Goal: Task Accomplishment & Management: Use online tool/utility

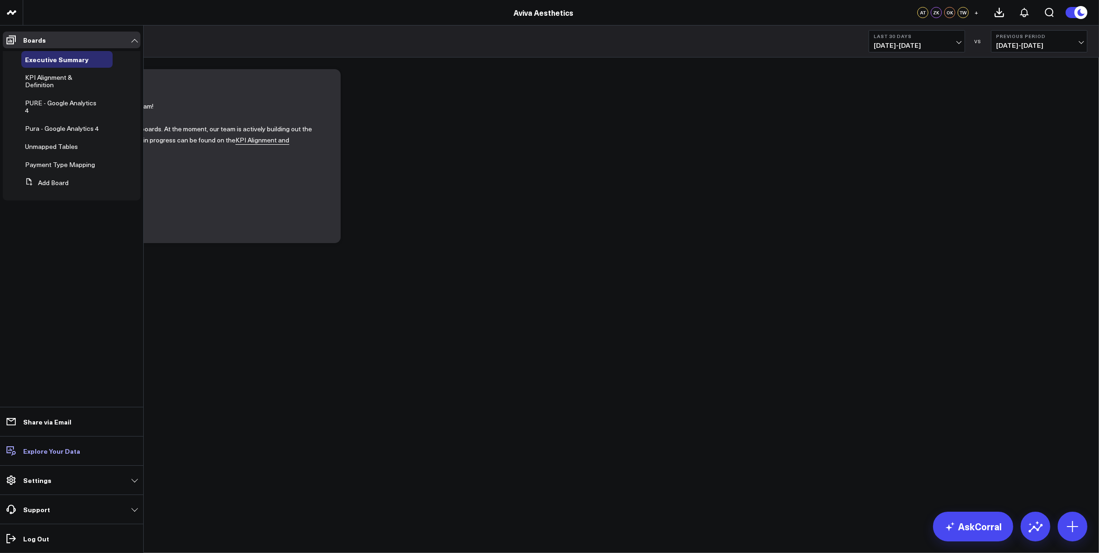
click at [38, 451] on p "Explore Your Data" at bounding box center [51, 450] width 57 height 7
click at [58, 147] on span "Unmapped Tables" at bounding box center [51, 146] width 53 height 9
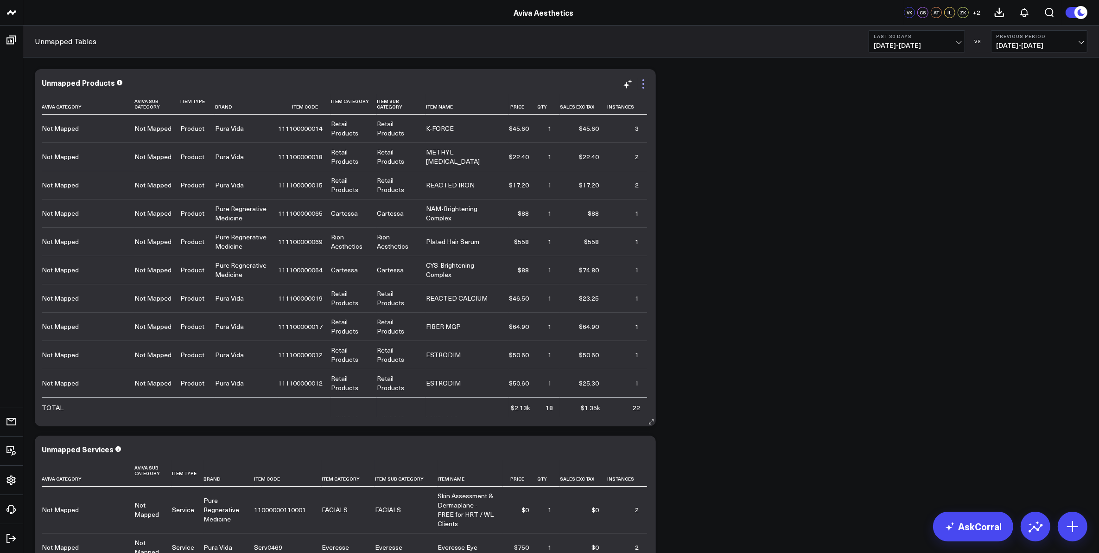
click at [643, 80] on icon at bounding box center [644, 80] width 2 height 2
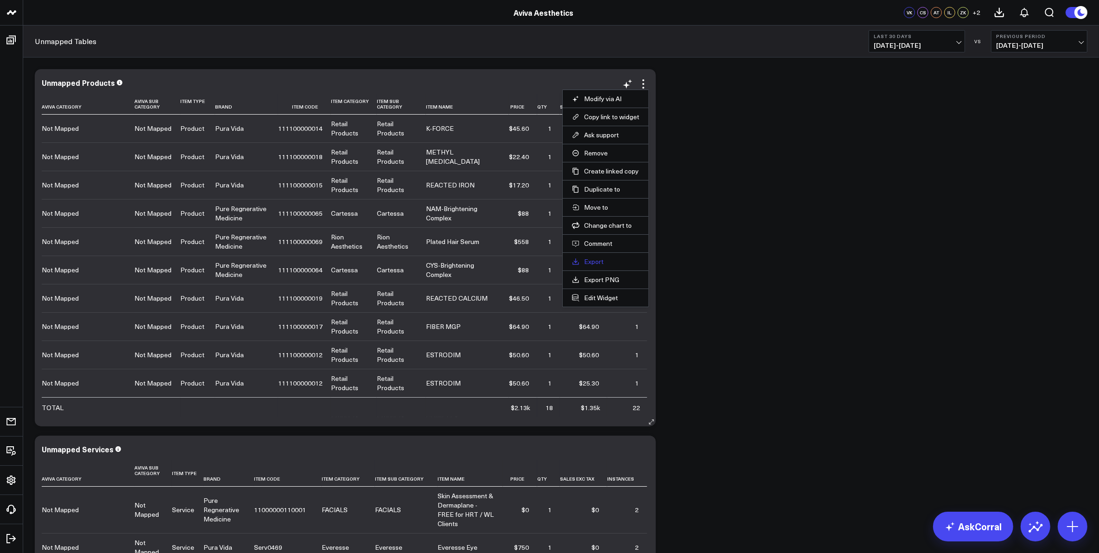
click at [596, 260] on link "Export" at bounding box center [605, 261] width 67 height 8
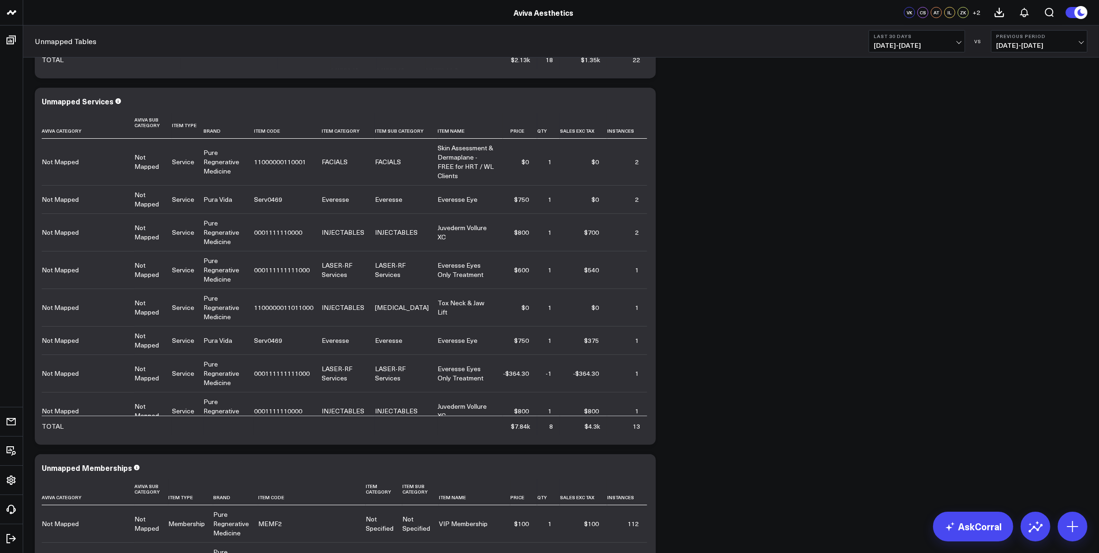
scroll to position [290, 0]
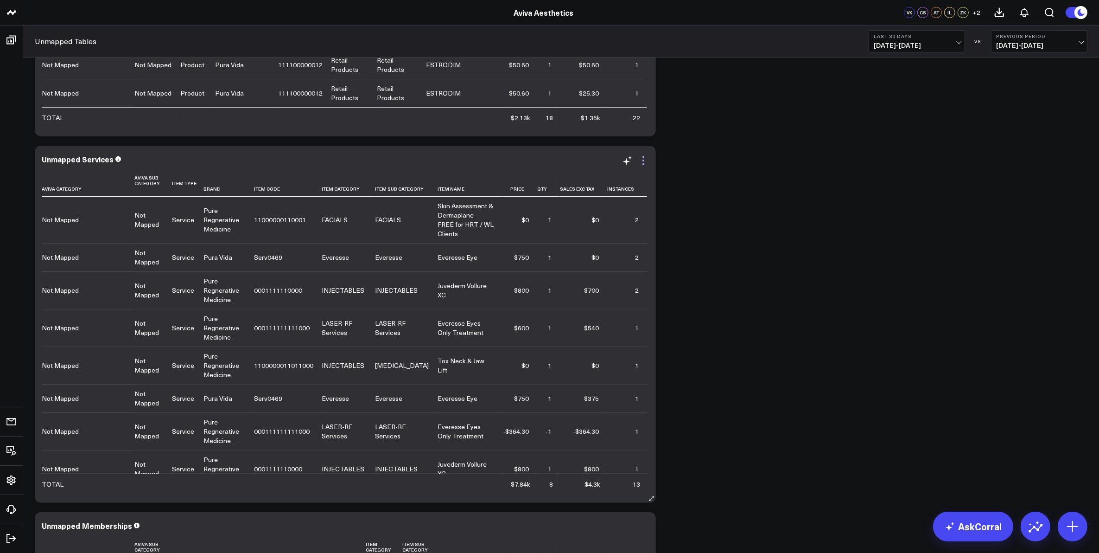
click at [643, 156] on icon at bounding box center [644, 157] width 2 height 2
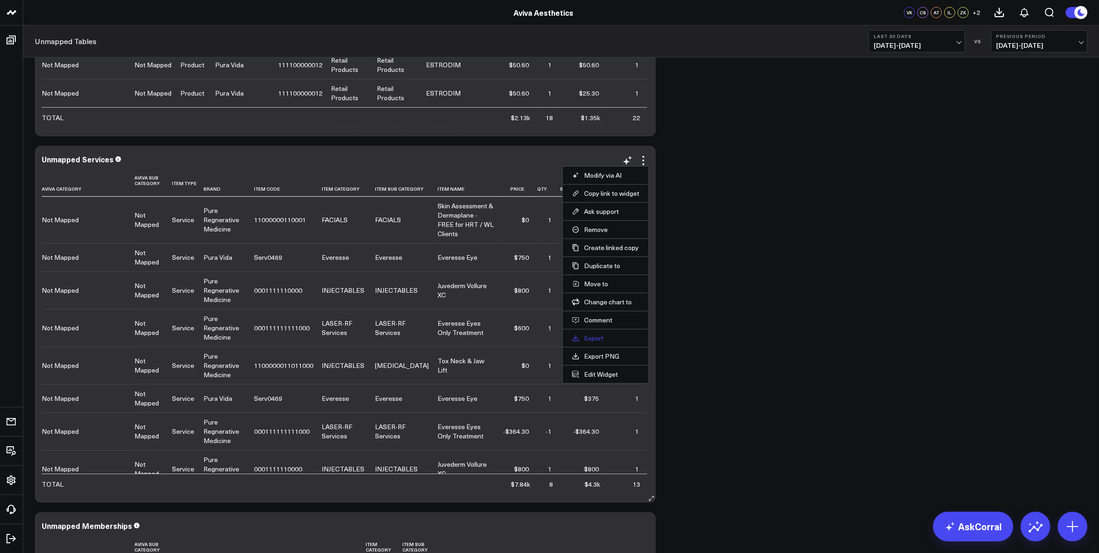
click at [607, 340] on link "Export" at bounding box center [605, 338] width 67 height 8
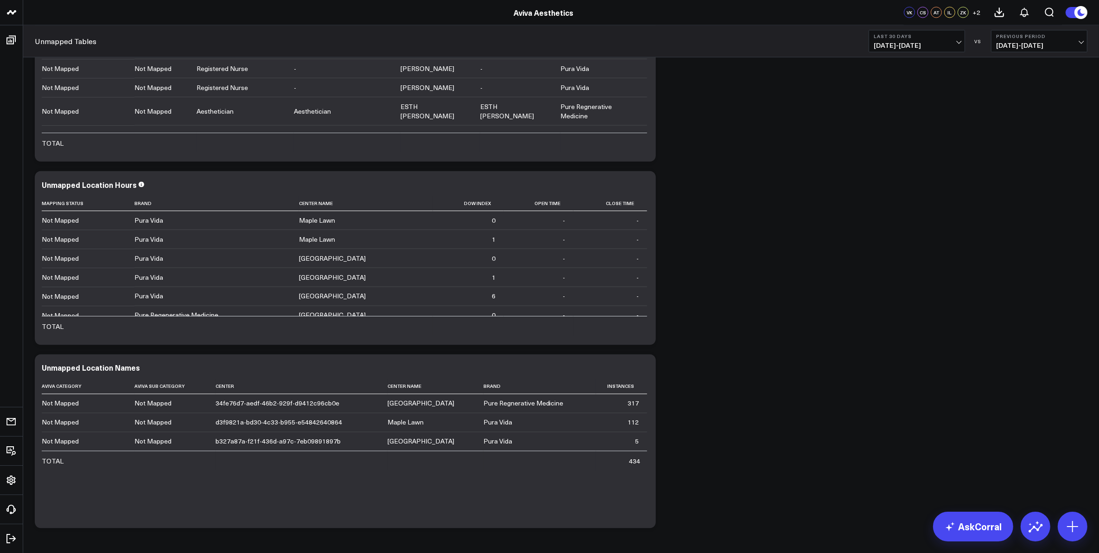
scroll to position [1948, 0]
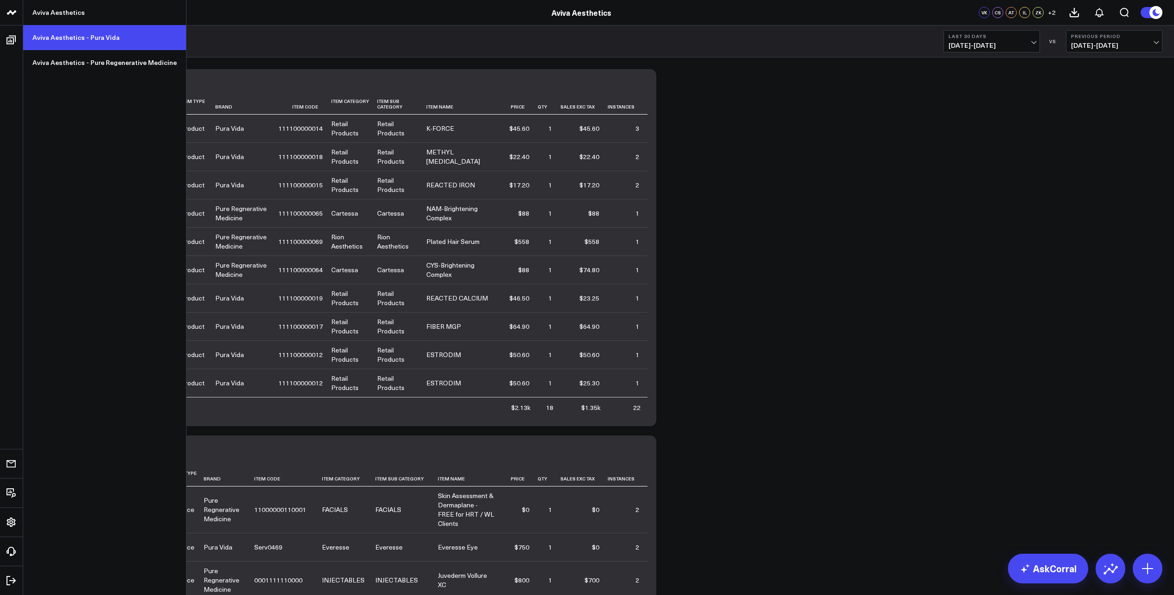
click at [62, 37] on link "Aviva Aesthetics - Pura Vida" at bounding box center [104, 37] width 163 height 25
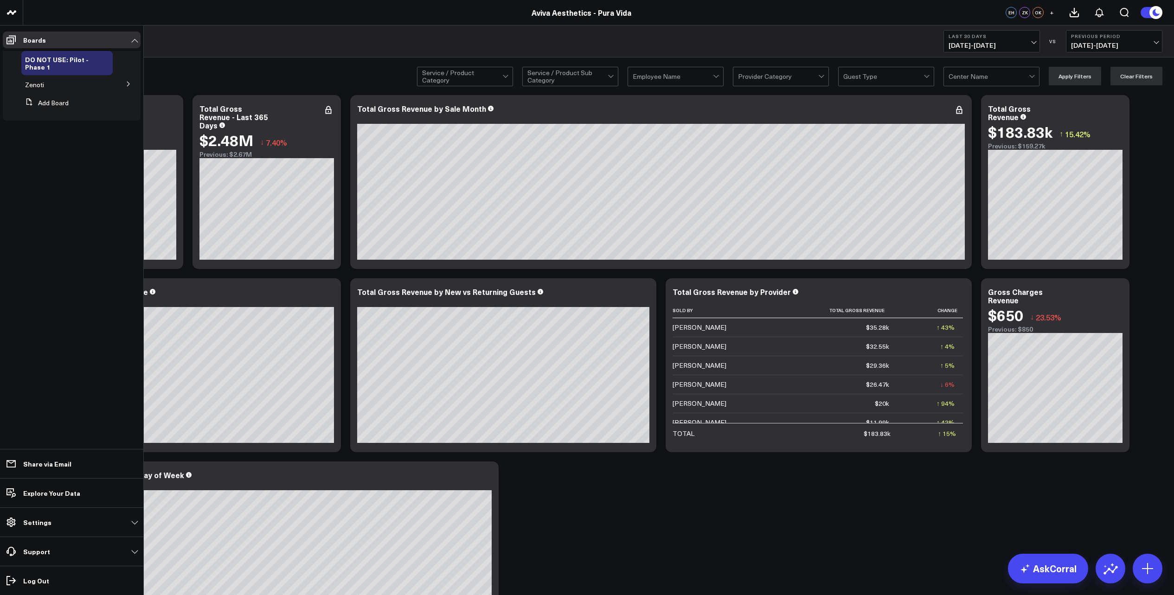
click at [127, 82] on icon at bounding box center [129, 84] width 6 height 6
click at [78, 101] on span "Accrual Revenue" at bounding box center [56, 101] width 50 height 9
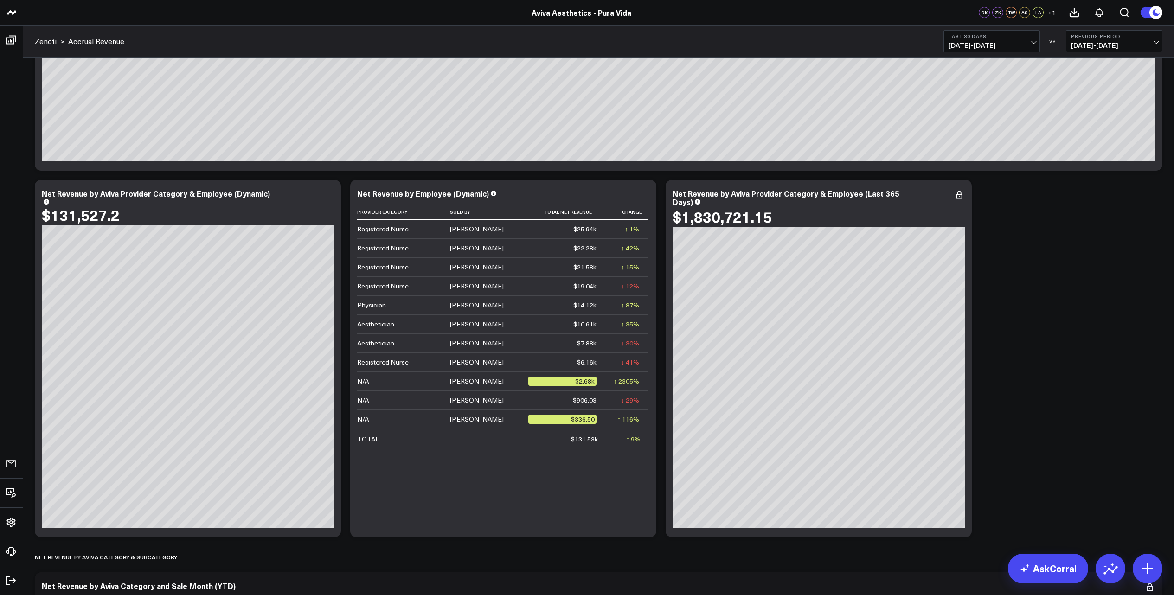
scroll to position [580, 0]
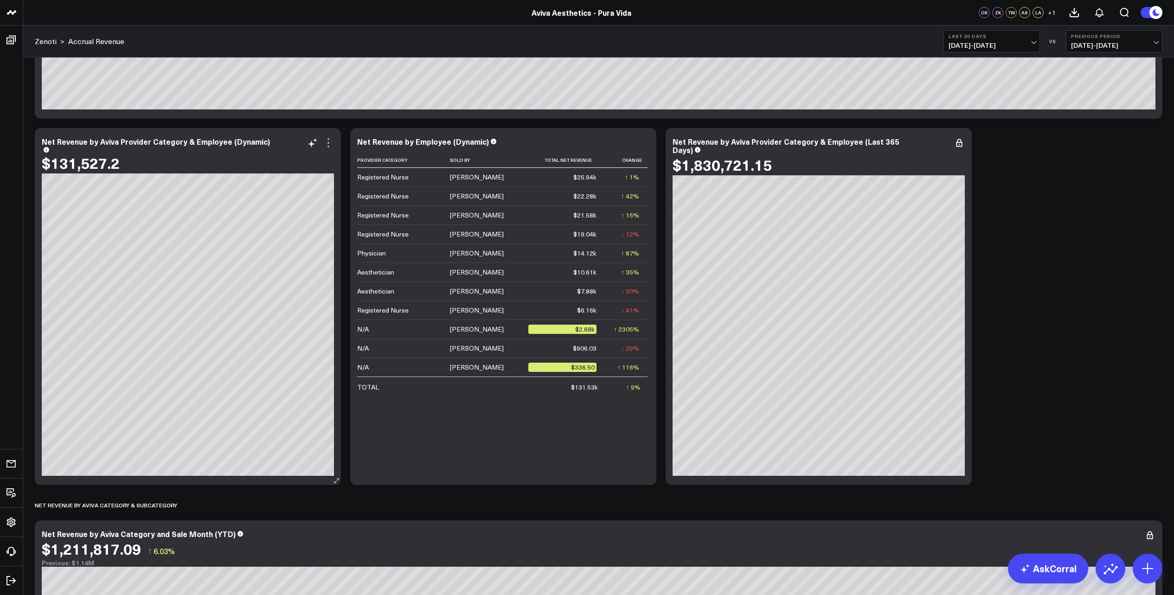
click at [329, 144] on icon at bounding box center [328, 142] width 11 height 11
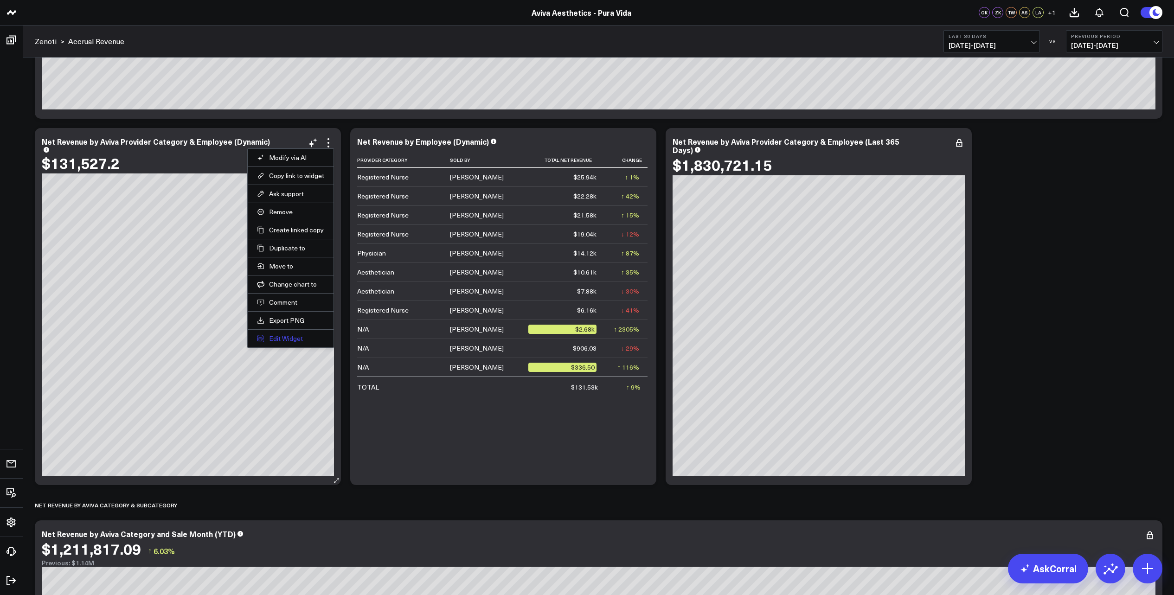
click at [289, 339] on button "Edit Widget" at bounding box center [290, 338] width 67 height 8
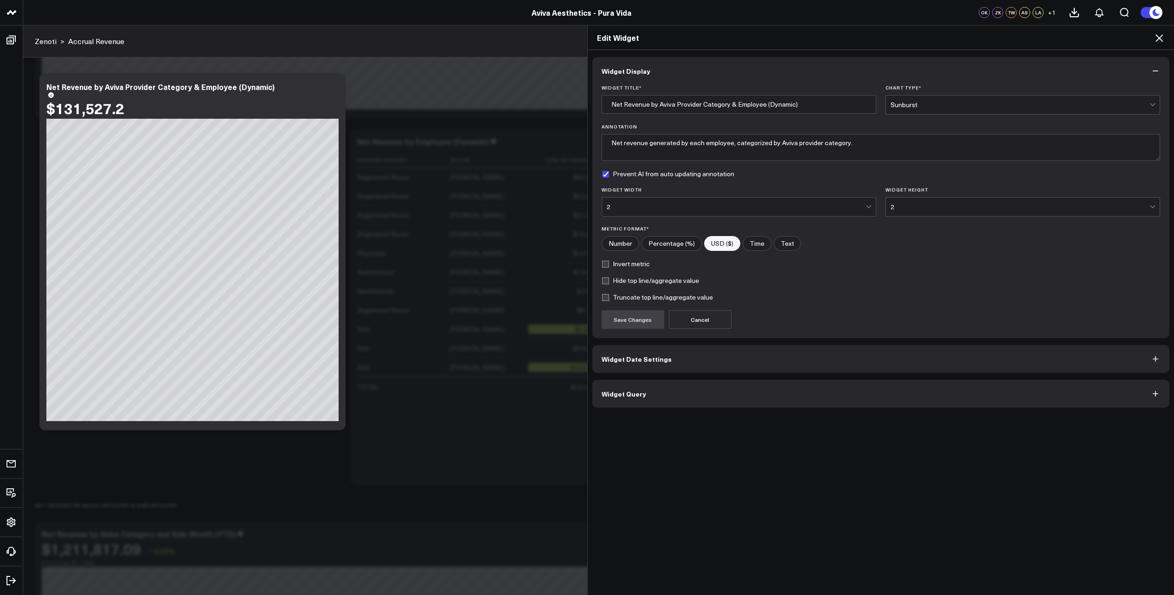
click at [1160, 39] on icon at bounding box center [1158, 37] width 7 height 7
